Goal: Transaction & Acquisition: Purchase product/service

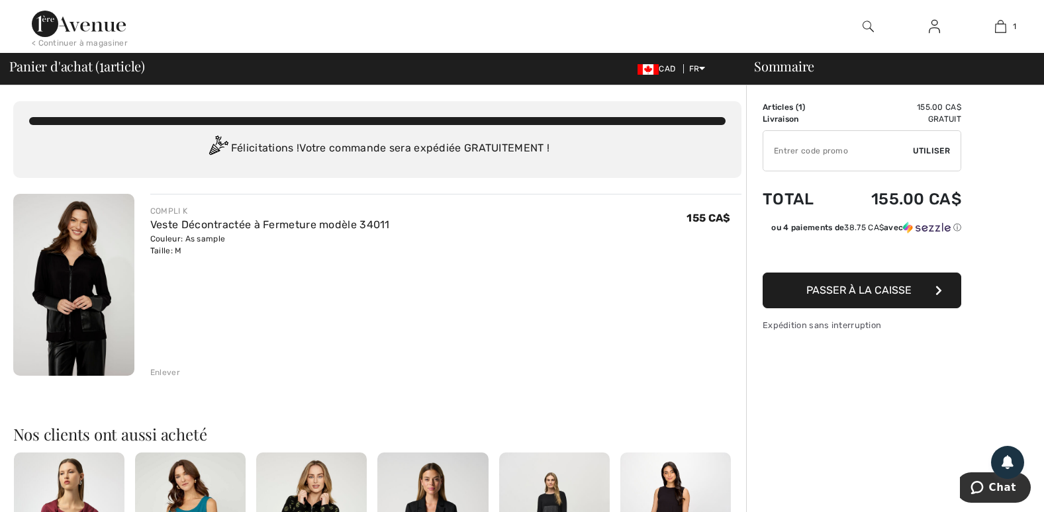
click at [877, 285] on span "Passer à la caisse" at bounding box center [858, 290] width 105 height 13
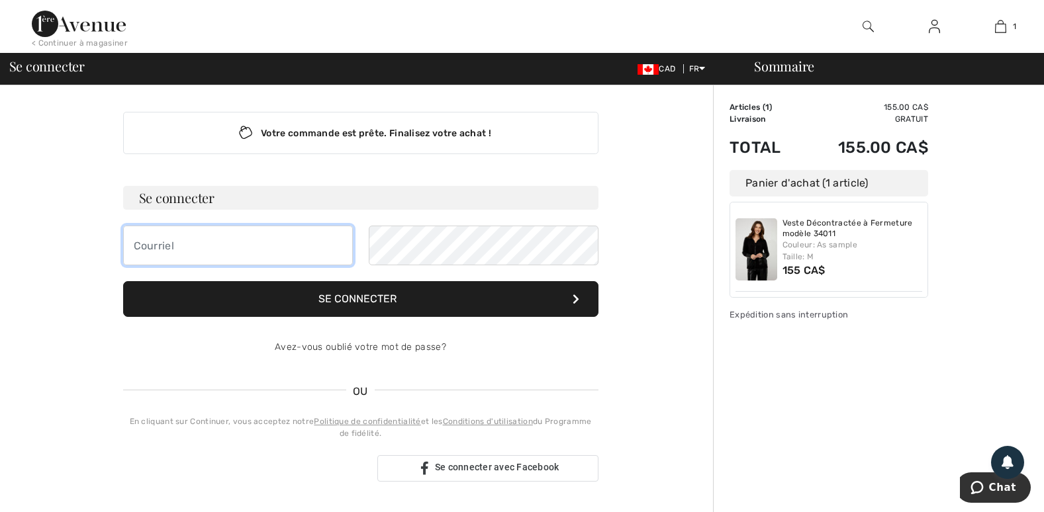
click at [173, 248] on input "email" at bounding box center [238, 246] width 230 height 40
type input "olivedanse@hotmail.com"
click at [357, 296] on button "Se connecter" at bounding box center [360, 299] width 475 height 36
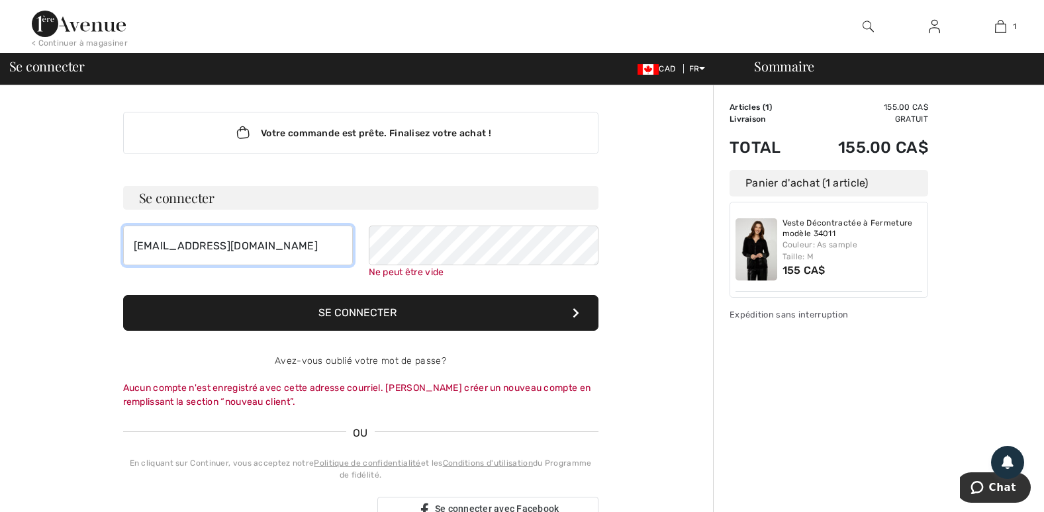
drag, startPoint x: 272, startPoint y: 244, endPoint x: 56, endPoint y: 238, distance: 216.5
click at [56, 238] on div "Votre commande est prête. Finalisez votre achat ! Se connecter olivedanse@hotma…" at bounding box center [360, 496] width 705 height 823
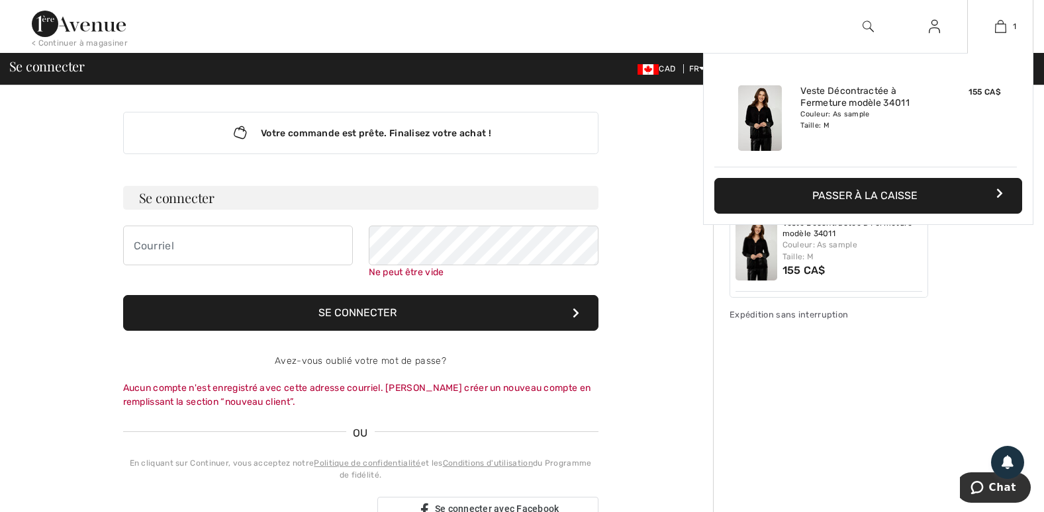
click at [1001, 188] on icon "button" at bounding box center [999, 193] width 7 height 11
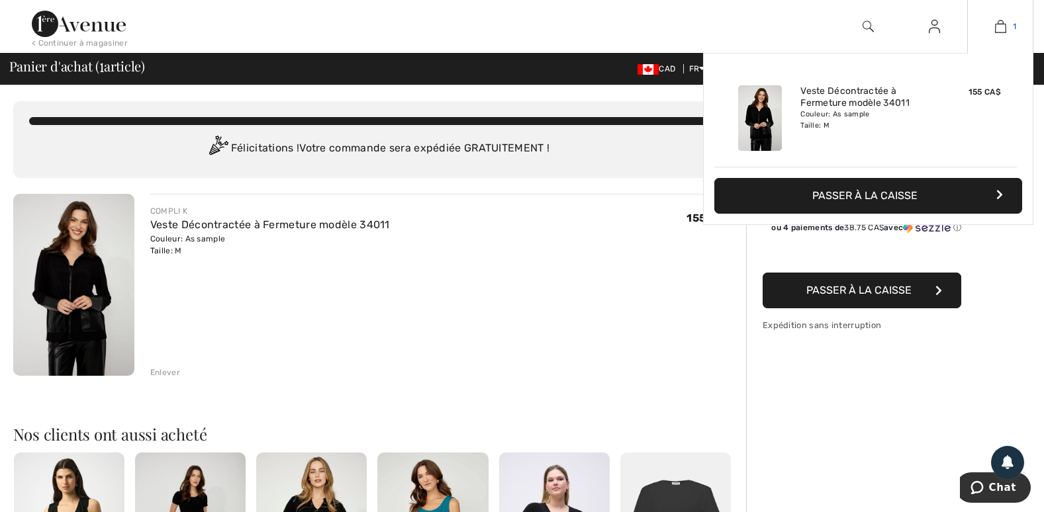
click at [999, 21] on img at bounding box center [1000, 27] width 11 height 16
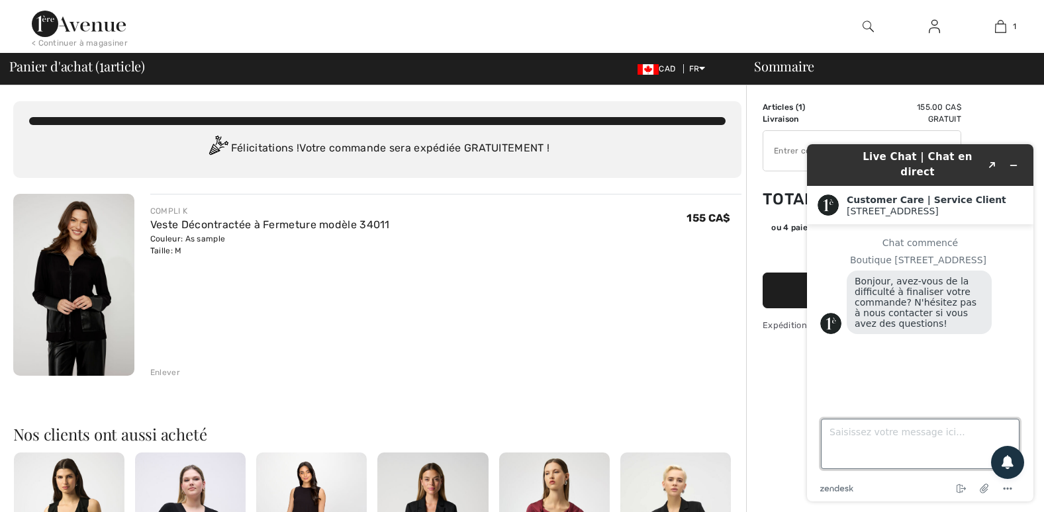
click at [844, 448] on textarea "Saisissez votre message ici..." at bounding box center [920, 444] width 199 height 50
type textarea "oui je ne veux pas finaliser"
click at [942, 430] on textarea "oui je ne veux pas finaliser" at bounding box center [920, 444] width 199 height 50
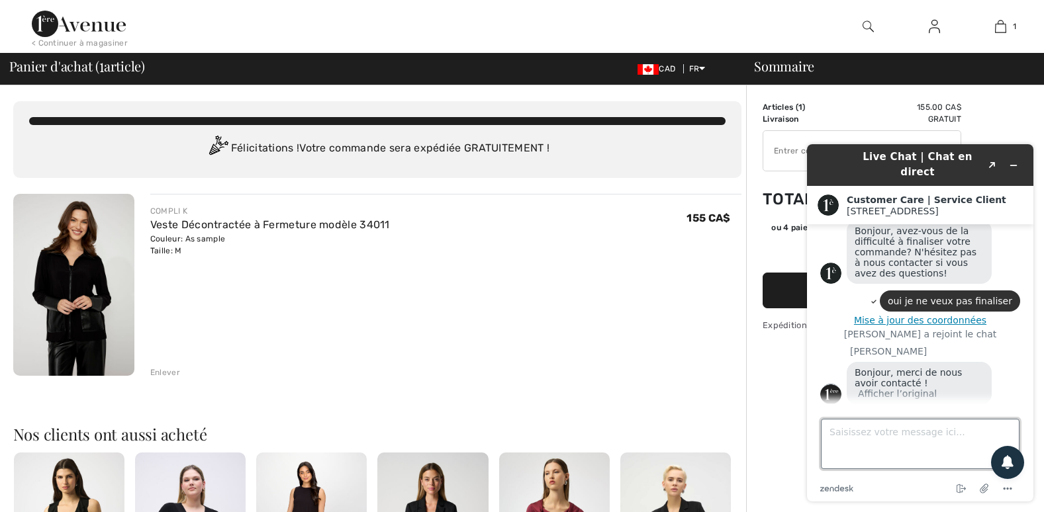
scroll to position [115, 0]
